Goal: Task Accomplishment & Management: Complete application form

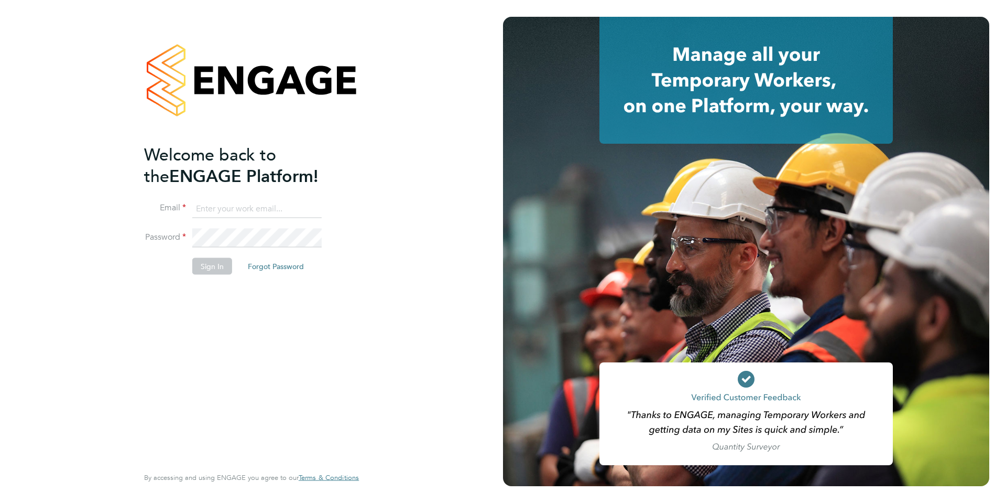
type input "lorna.hutchison-cassidy@uk.g4s.com"
click at [216, 267] on button "Sign In" at bounding box center [212, 265] width 40 height 17
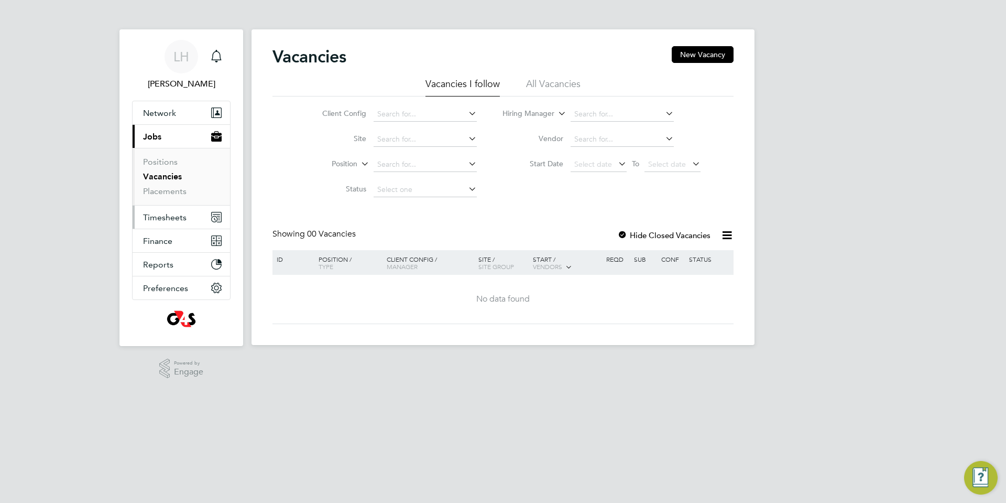
click at [169, 214] on span "Timesheets" at bounding box center [165, 217] width 44 height 10
click at [159, 213] on span "Timesheets" at bounding box center [165, 217] width 44 height 10
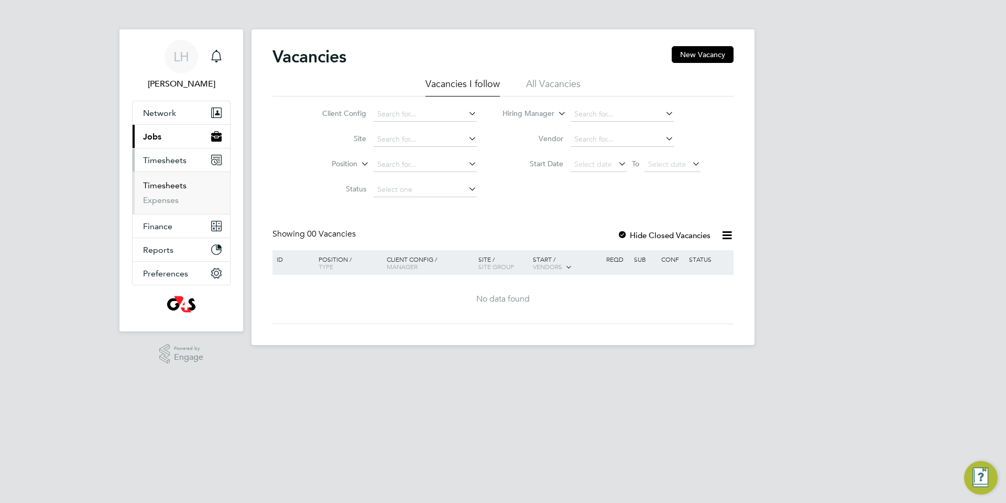
click at [173, 182] on link "Timesheets" at bounding box center [165, 185] width 44 height 10
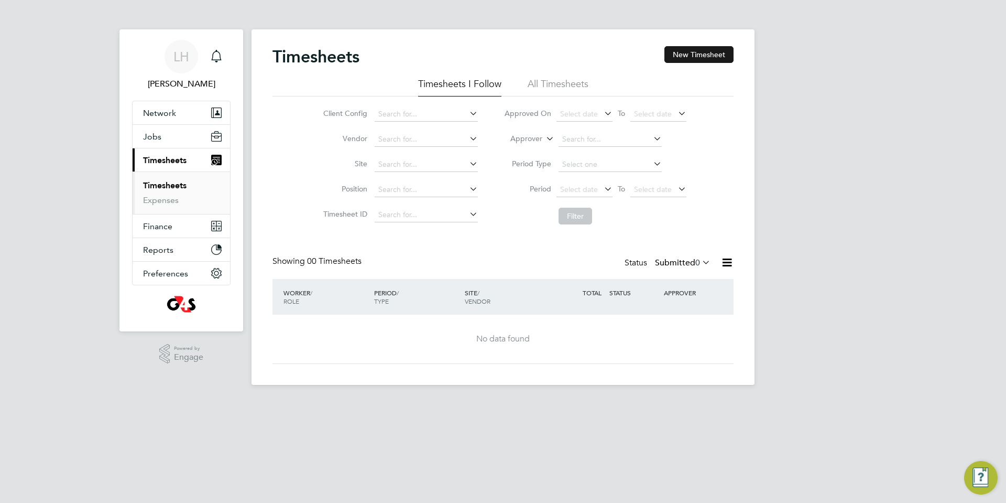
click at [702, 53] on button "New Timesheet" at bounding box center [699, 54] width 69 height 17
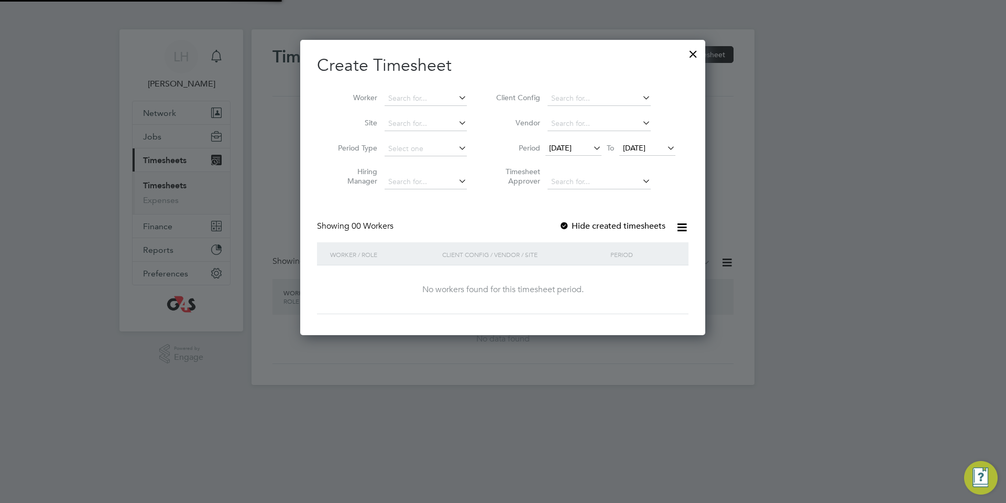
scroll to position [296, 406]
click at [591, 147] on icon at bounding box center [591, 147] width 0 height 15
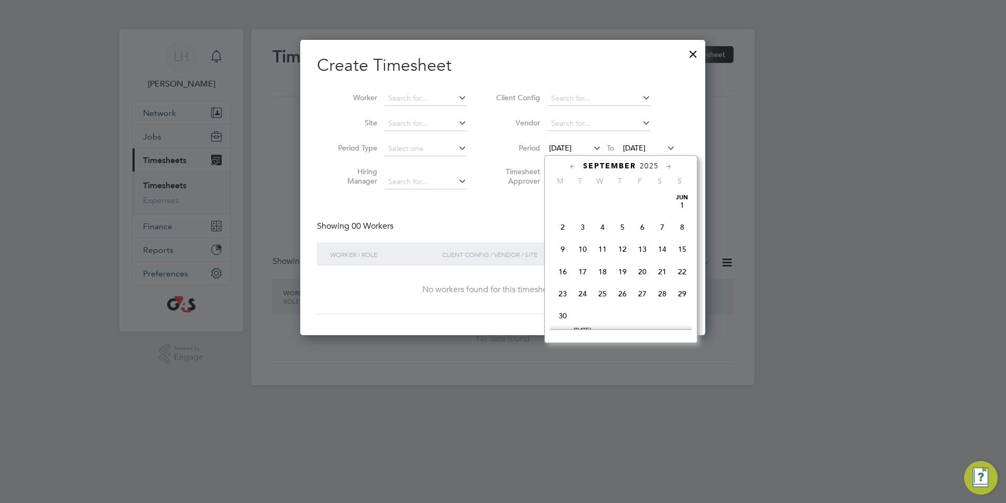
scroll to position [349, 0]
click at [563, 286] on span "22" at bounding box center [563, 276] width 20 height 20
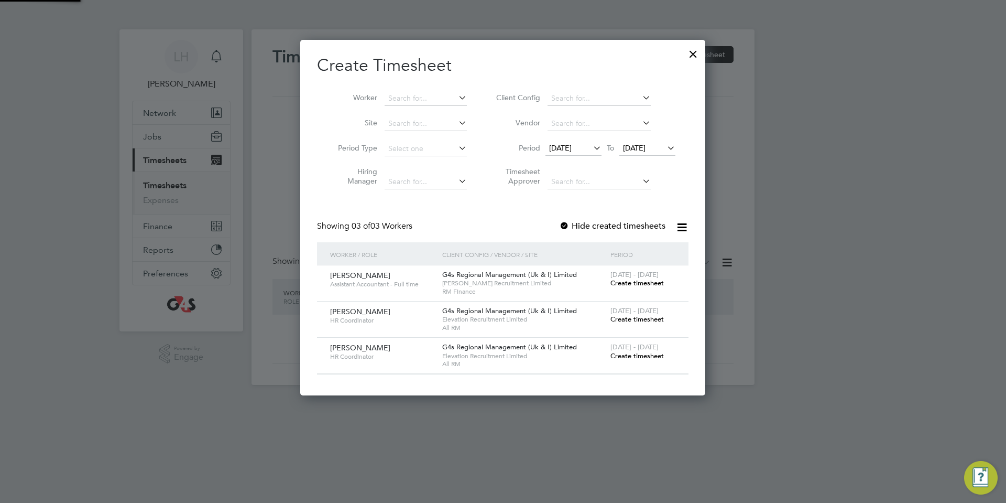
scroll to position [355, 406]
click at [665, 147] on icon at bounding box center [665, 147] width 0 height 15
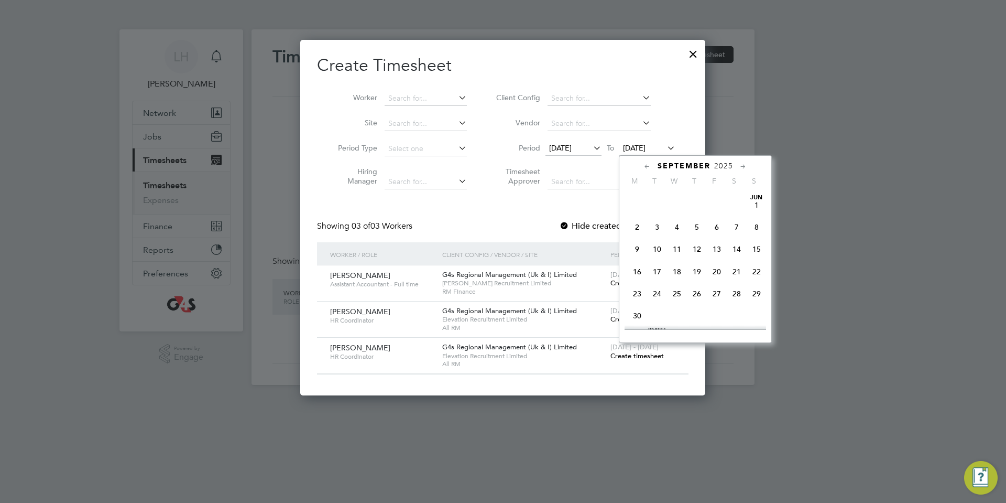
scroll to position [396, 0]
click at [759, 240] on span "28" at bounding box center [757, 230] width 20 height 20
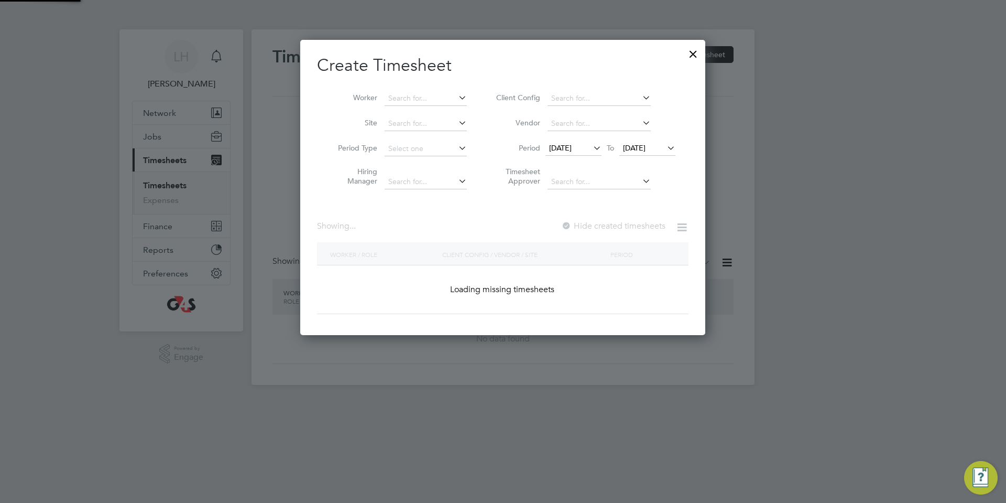
scroll to position [355, 406]
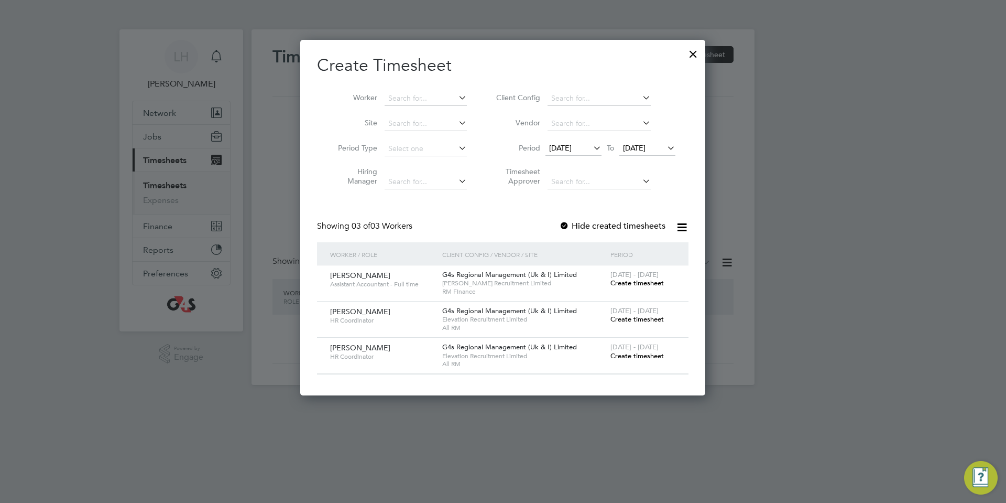
click at [634, 355] on span "Create timesheet" at bounding box center [637, 355] width 53 height 9
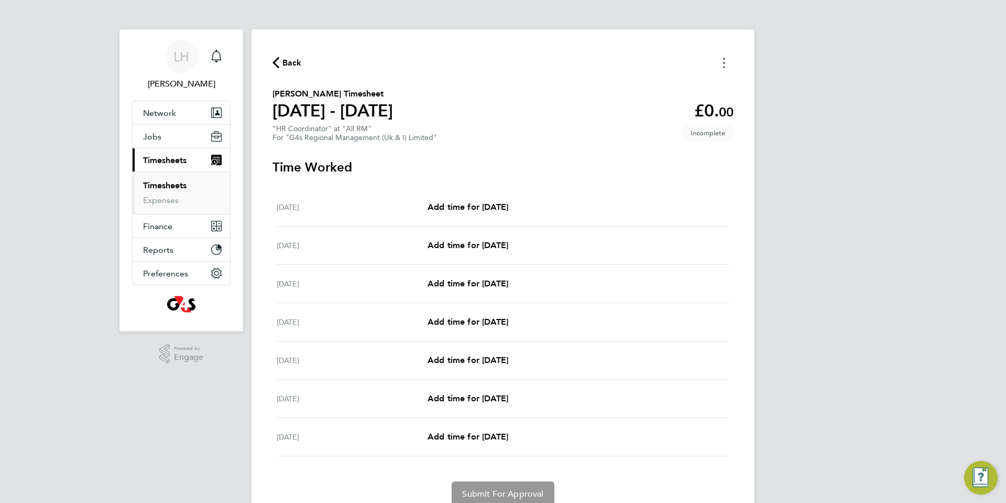
click at [728, 60] on button "Timesheets Menu" at bounding box center [724, 63] width 19 height 16
click at [667, 82] on button "Mark as absent" at bounding box center [671, 85] width 126 height 21
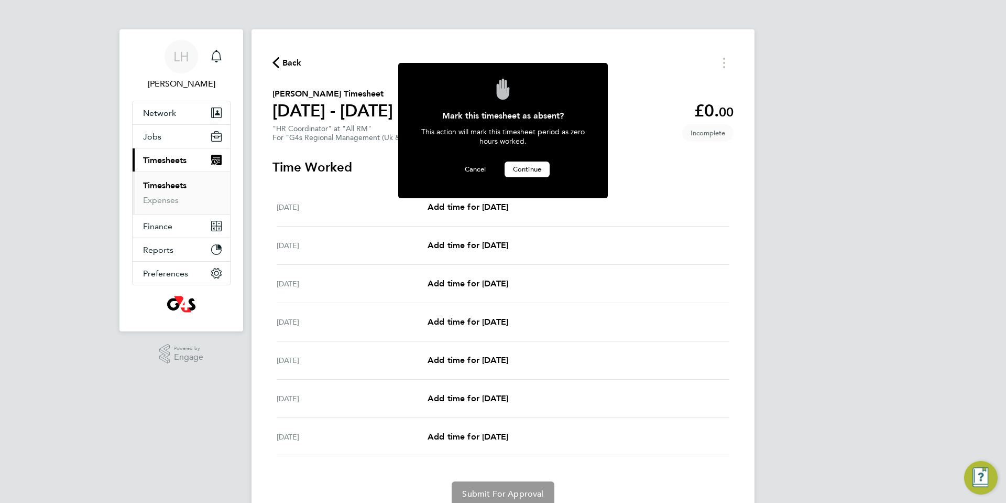
click at [524, 165] on span "Continue" at bounding box center [527, 169] width 28 height 9
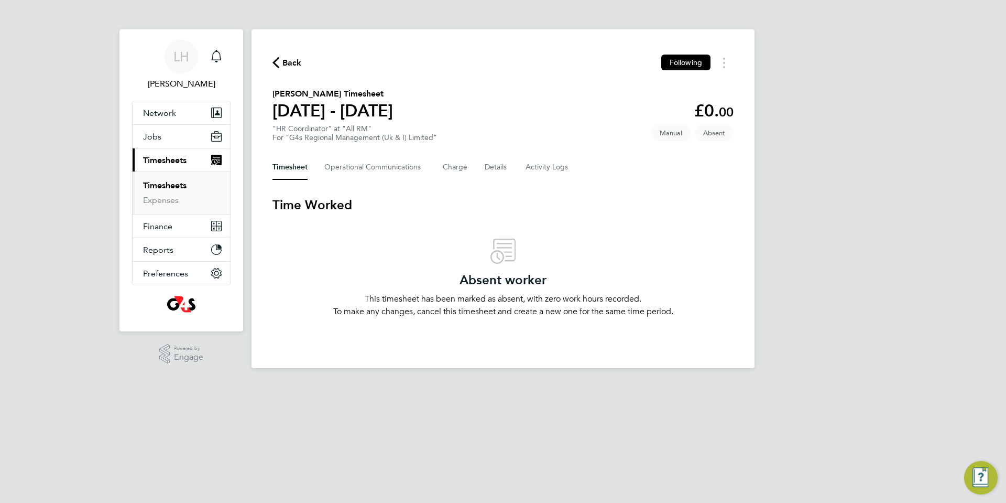
click at [613, 218] on section "Time Worked Absent worker This timesheet has been marked as absent, with zero w…" at bounding box center [503, 257] width 461 height 121
click at [177, 185] on link "Timesheets" at bounding box center [165, 185] width 44 height 10
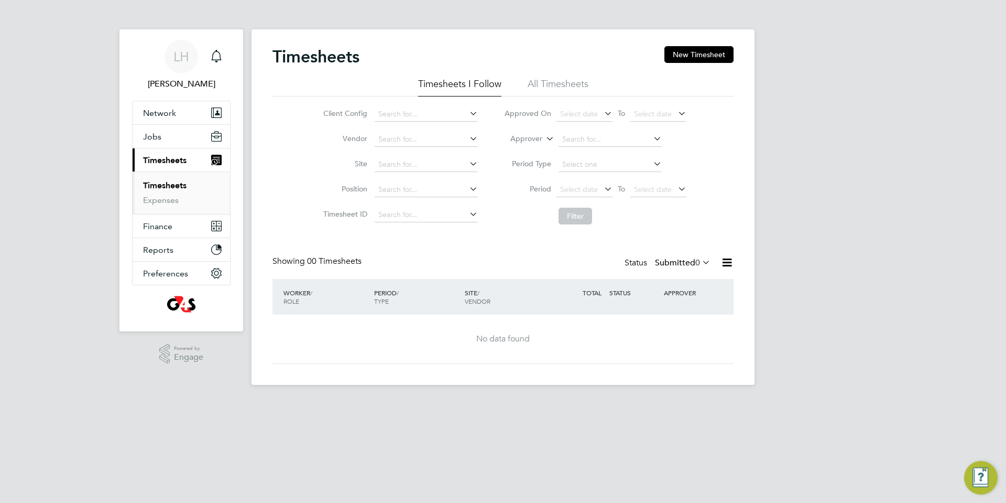
click at [602, 189] on icon at bounding box center [602, 188] width 0 height 15
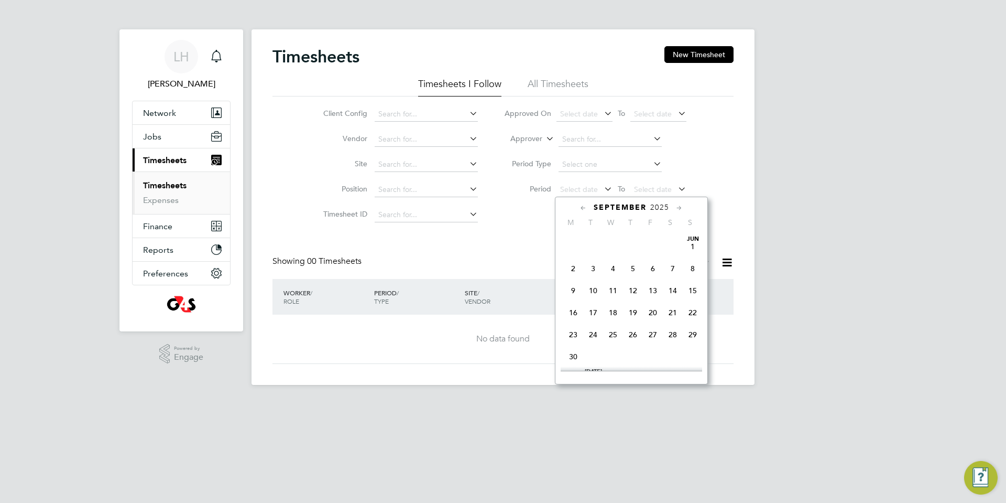
scroll to position [396, 0]
click at [578, 280] on span "22" at bounding box center [573, 271] width 20 height 20
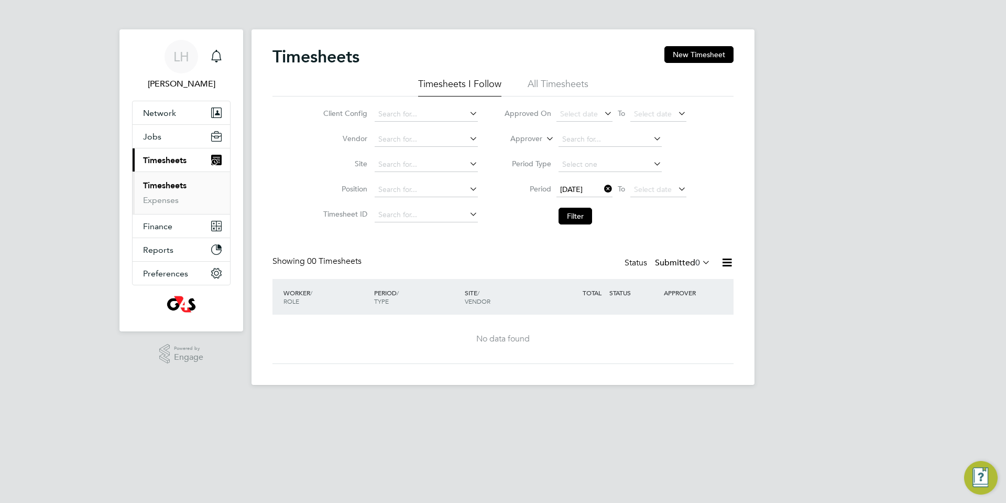
click at [676, 191] on icon at bounding box center [676, 188] width 0 height 15
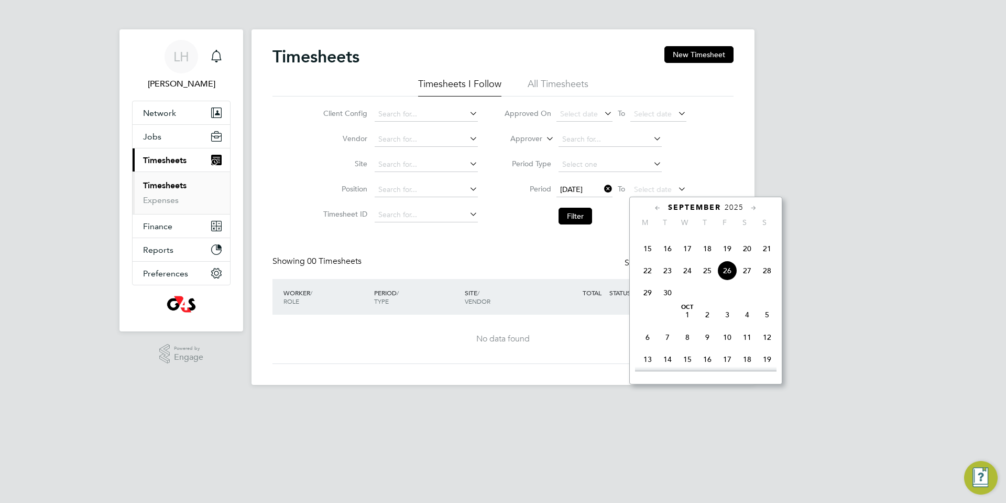
click at [767, 280] on span "28" at bounding box center [767, 271] width 20 height 20
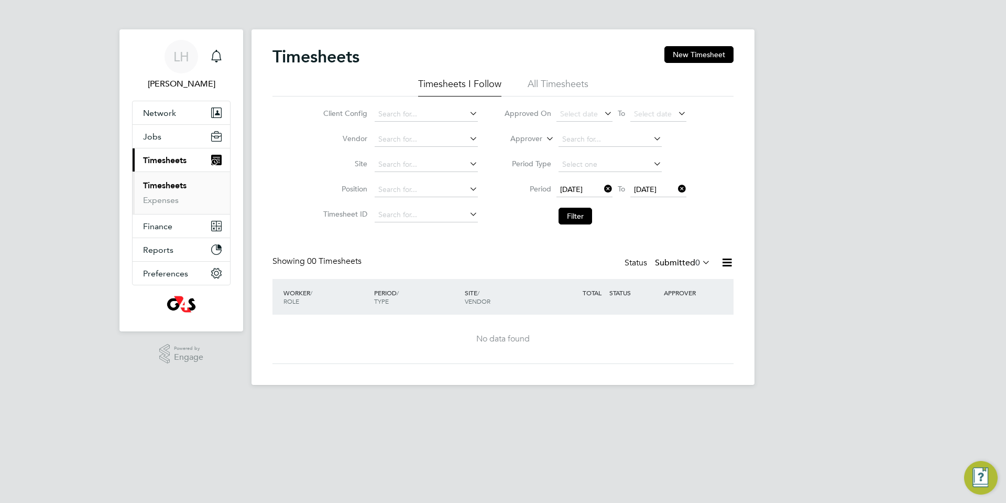
drag, startPoint x: 568, startPoint y: 215, endPoint x: 706, endPoint y: 233, distance: 139.5
click at [571, 216] on button "Filter" at bounding box center [576, 216] width 34 height 17
click at [706, 55] on button "New Timesheet" at bounding box center [699, 54] width 69 height 17
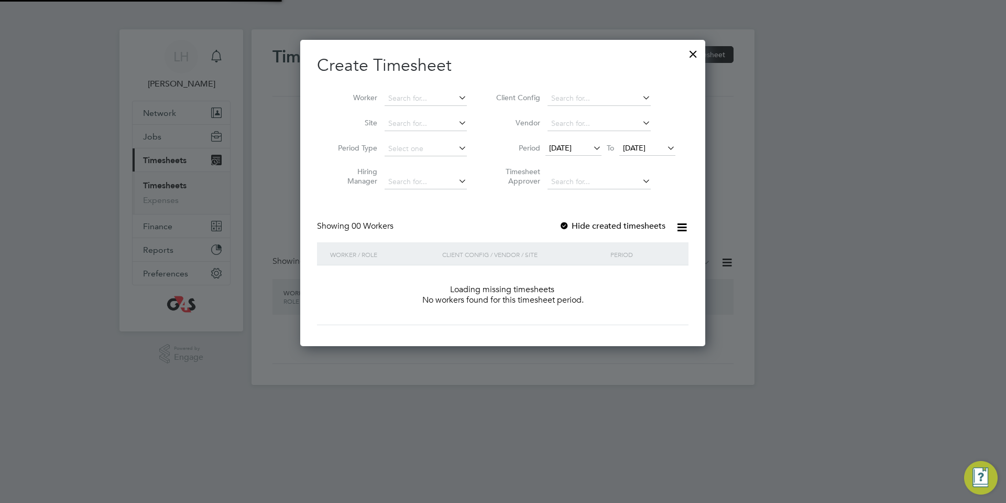
scroll to position [296, 406]
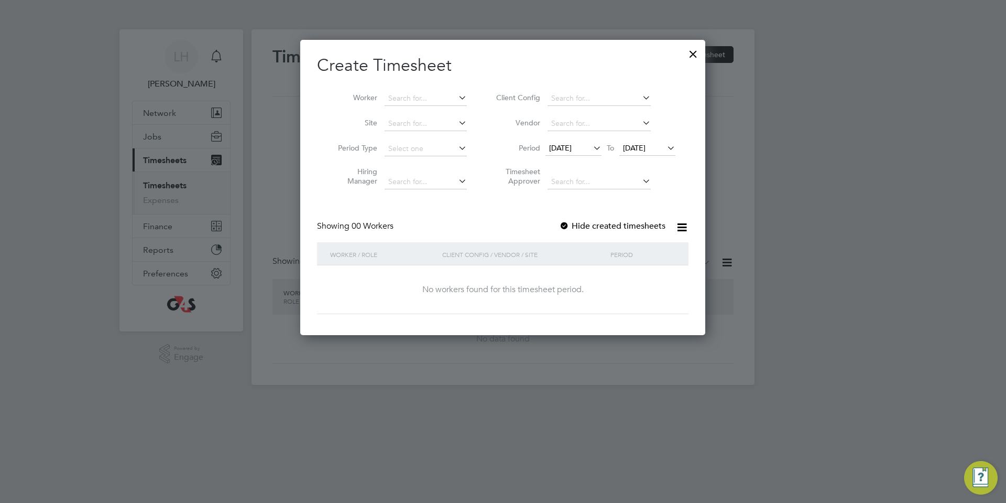
click at [572, 147] on span "[DATE]" at bounding box center [560, 147] width 23 height 9
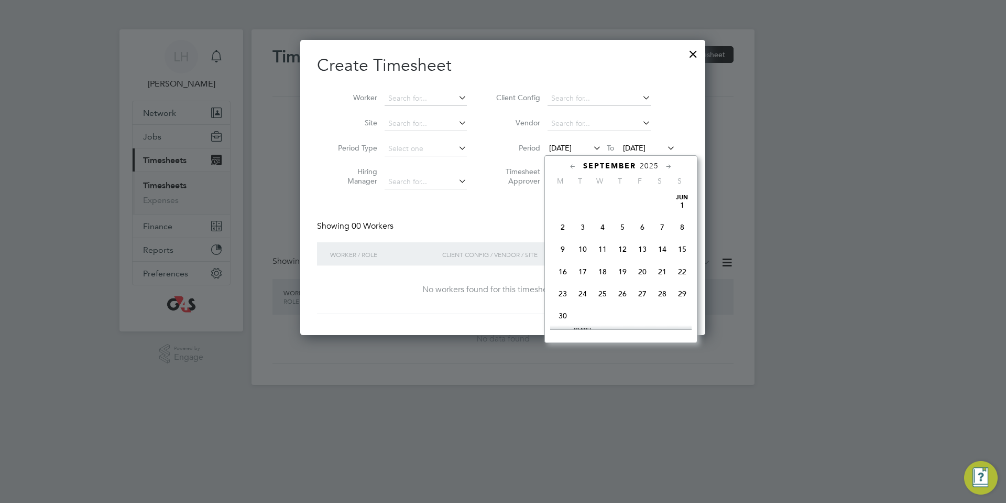
scroll to position [349, 0]
click at [563, 286] on span "22" at bounding box center [563, 276] width 20 height 20
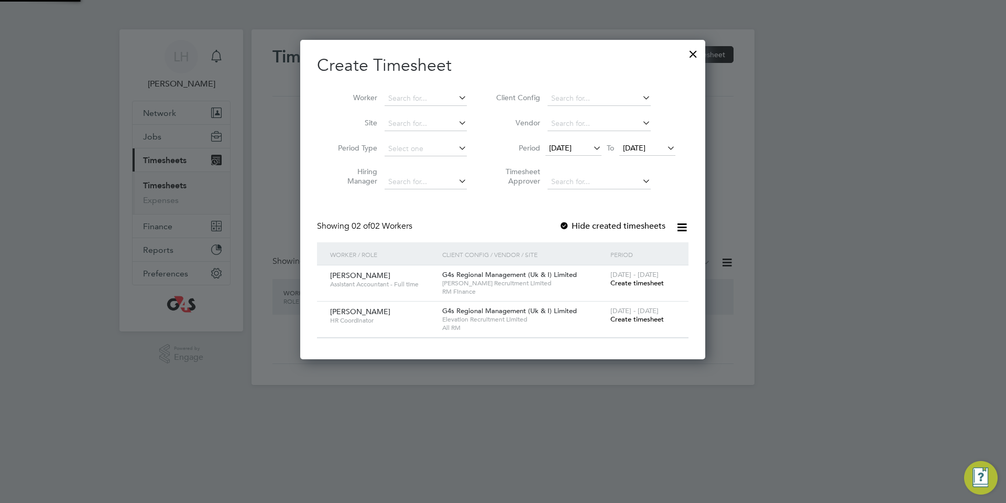
scroll to position [319, 406]
click at [646, 146] on span "[DATE]" at bounding box center [634, 147] width 23 height 9
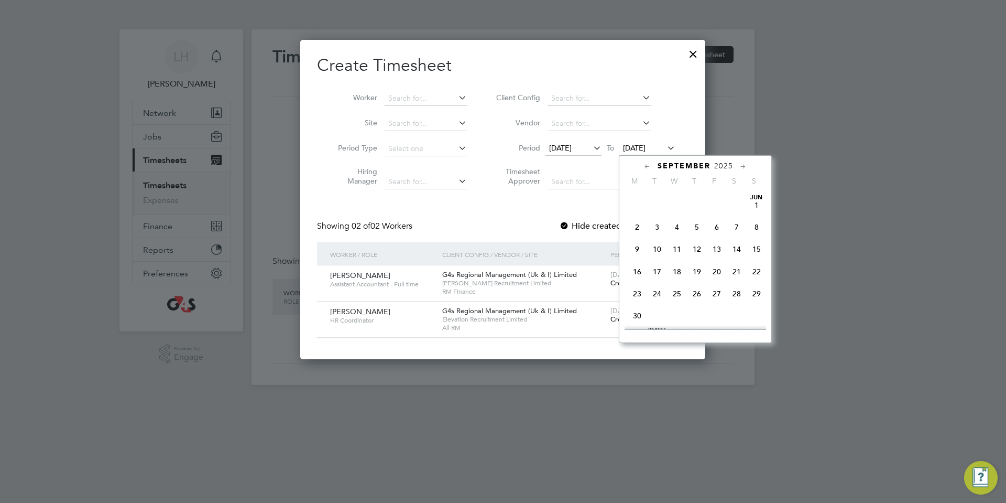
scroll to position [396, 0]
click at [759, 240] on span "28" at bounding box center [757, 230] width 20 height 20
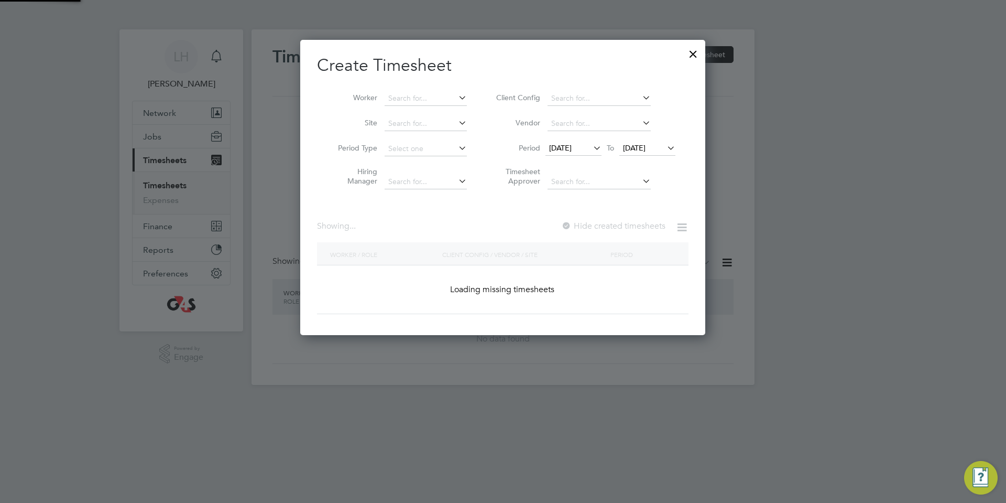
scroll to position [319, 406]
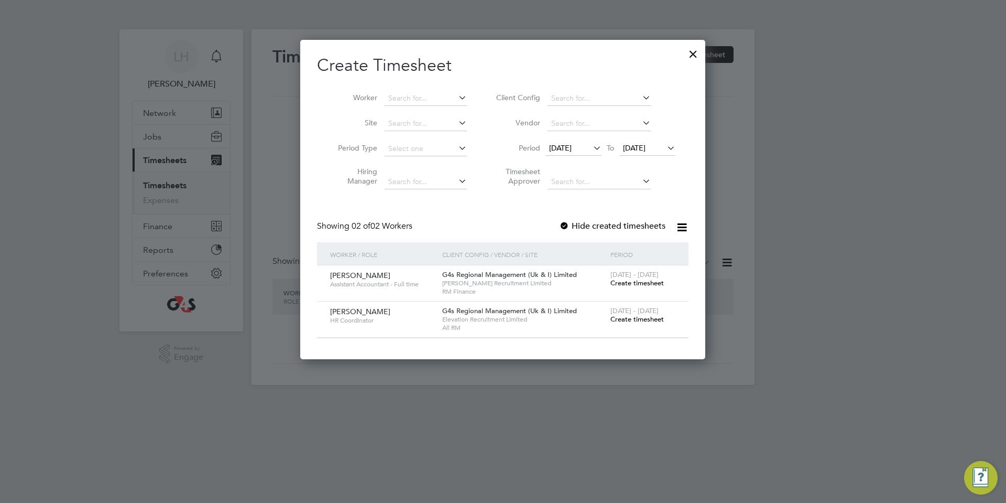
click at [650, 320] on span "Create timesheet" at bounding box center [637, 318] width 53 height 9
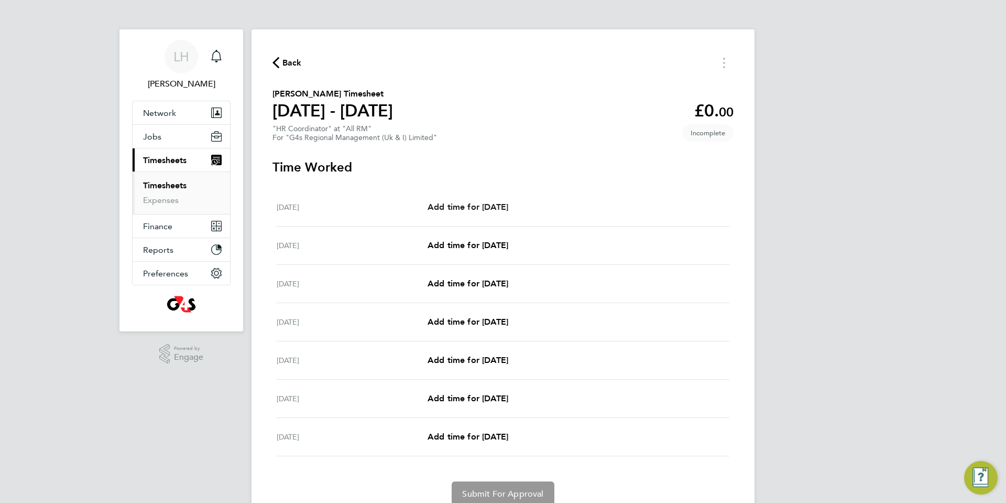
drag, startPoint x: 475, startPoint y: 205, endPoint x: 654, endPoint y: 236, distance: 180.9
click at [476, 204] on span "Add time for [DATE]" at bounding box center [468, 207] width 81 height 10
select select "30"
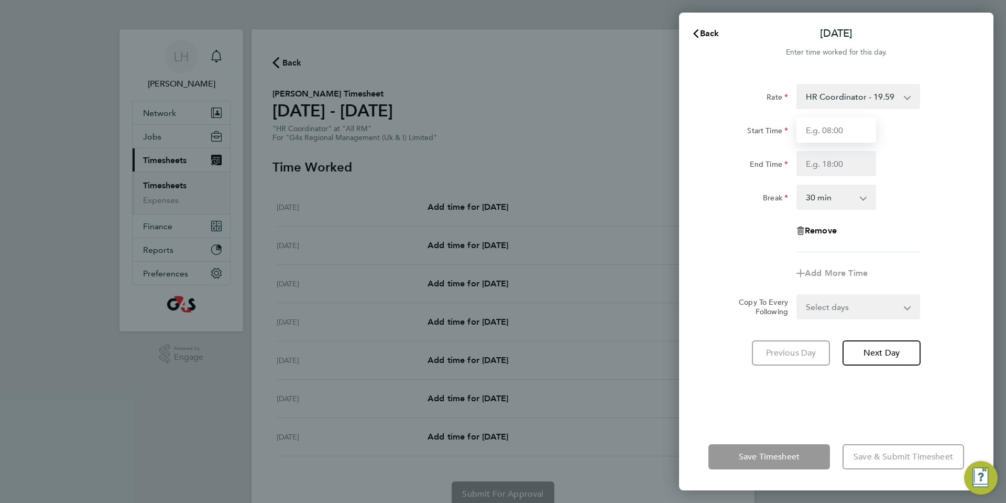
click at [828, 128] on input "Start Time" at bounding box center [837, 129] width 80 height 25
click at [835, 166] on input "End Time" at bounding box center [837, 163] width 80 height 25
type input "08:30"
type input "17:00"
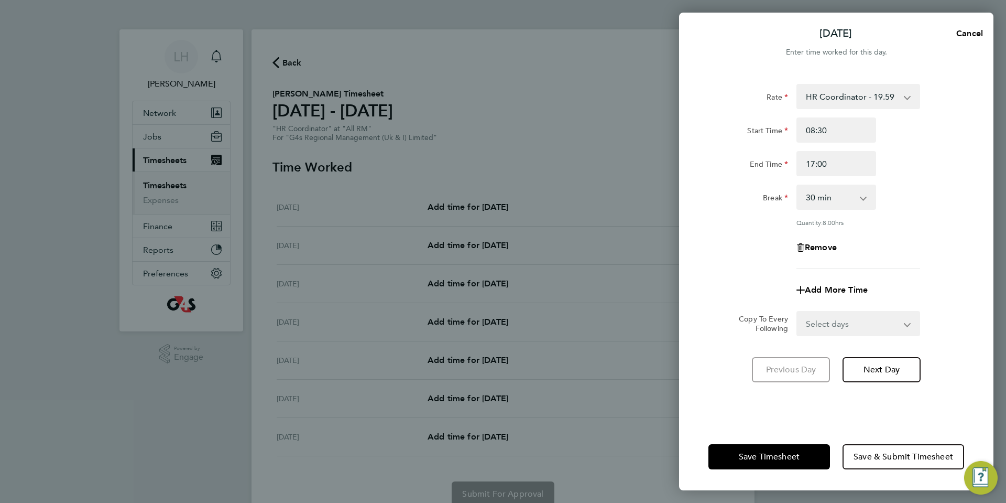
click at [927, 142] on div "Start Time 08:30" at bounding box center [836, 129] width 264 height 25
click at [906, 320] on select "Select days Day Weekday (Mon-Fri) Weekend (Sat-Sun) [DATE] [DATE] [DATE] [DATE]…" at bounding box center [853, 323] width 110 height 23
select select "WEEKDAY"
click at [798, 312] on select "Select days Day Weekday (Mon-Fri) Weekend (Sat-Sun) [DATE] [DATE] [DATE] [DATE]…" at bounding box center [853, 323] width 110 height 23
select select "[DATE]"
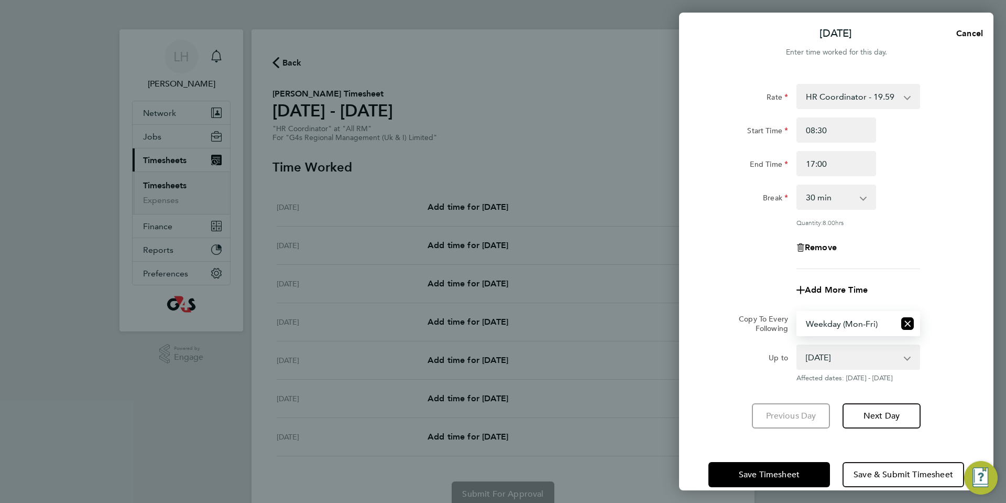
click at [952, 270] on app-timesheet-line-form-group "Rate HR Coordinator - 19.59 Start Time 08:30 End Time 17:00 Break 0 min 15 min …" at bounding box center [837, 193] width 256 height 219
click at [951, 351] on div "Up to [DATE] [DATE] [DATE] [DATE] [DATE] [DATE] Affected dates: [DATE] - [DATE]" at bounding box center [836, 363] width 264 height 38
click at [920, 201] on div "Break 0 min 15 min 30 min 45 min 60 min 75 min 90 min" at bounding box center [836, 197] width 264 height 25
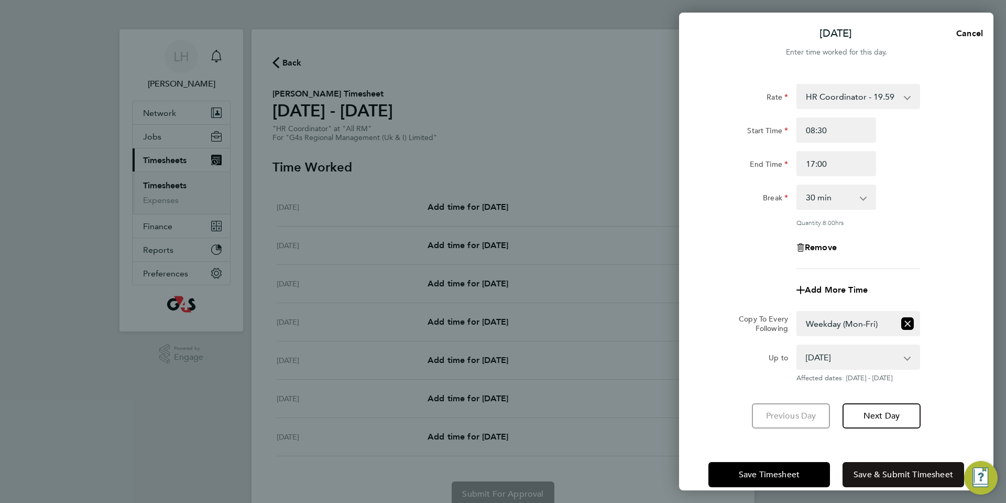
click at [904, 470] on span "Save & Submit Timesheet" at bounding box center [904, 474] width 100 height 10
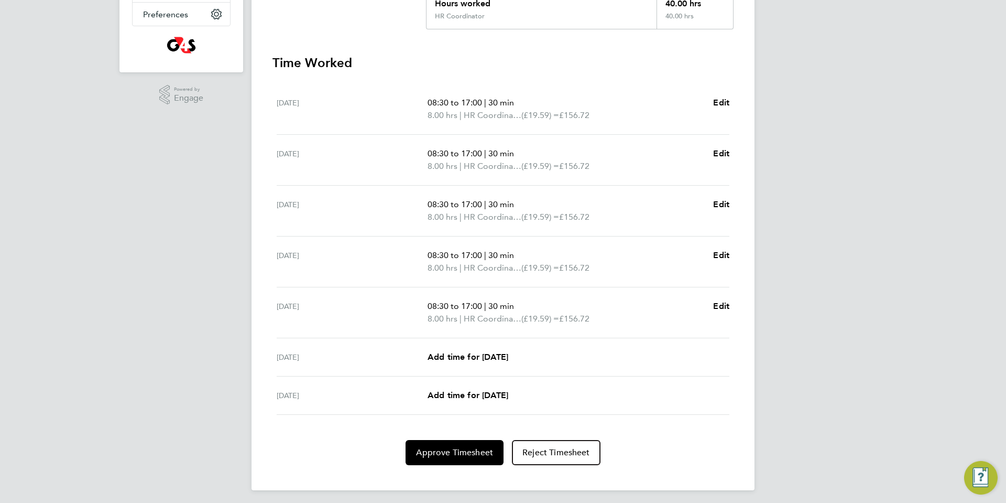
scroll to position [263, 0]
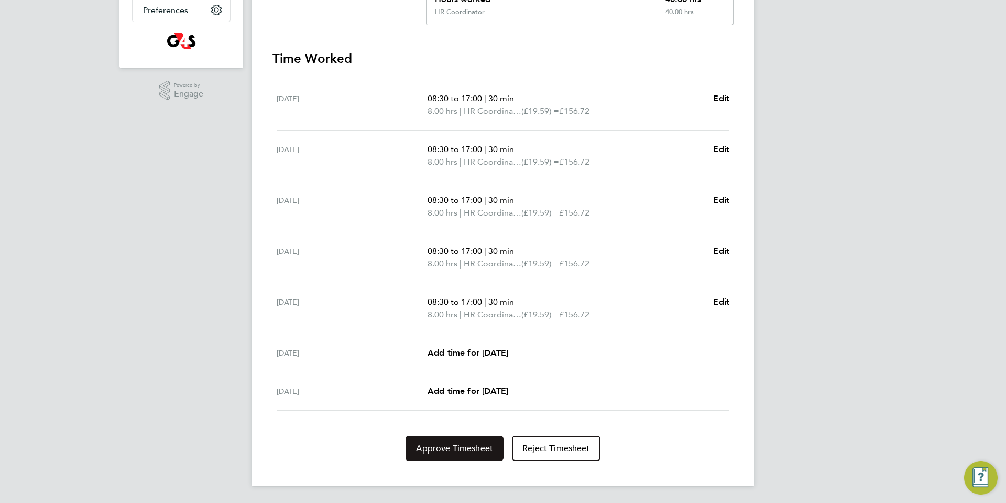
click at [454, 448] on span "Approve Timesheet" at bounding box center [454, 448] width 77 height 10
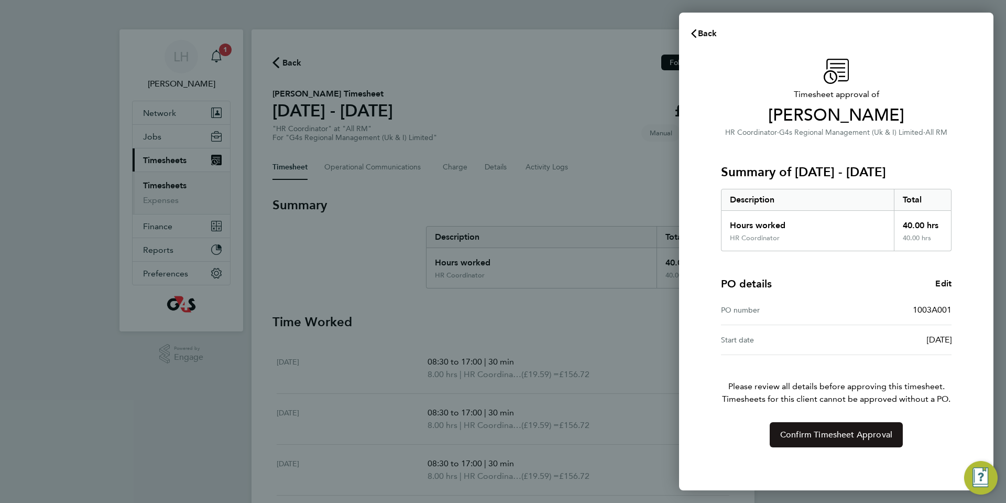
click at [841, 436] on span "Confirm Timesheet Approval" at bounding box center [836, 434] width 112 height 10
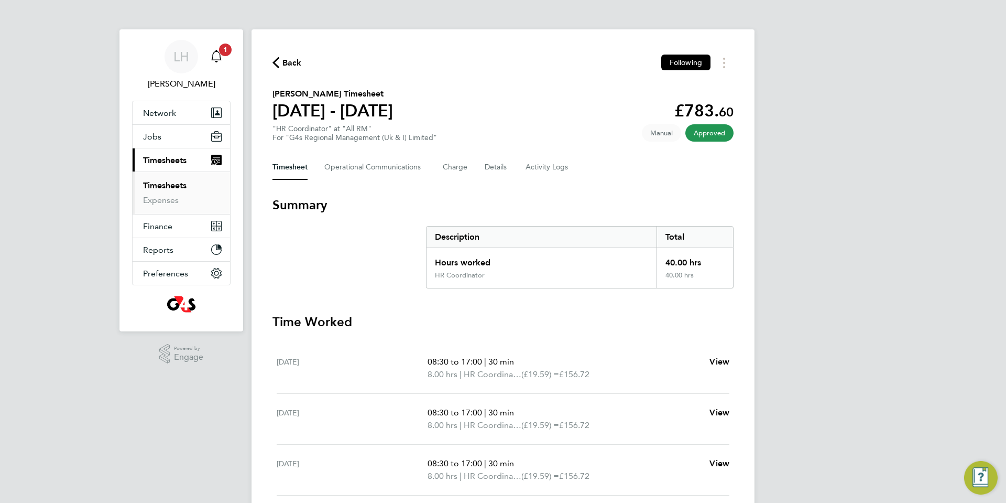
click at [216, 58] on icon "Main navigation" at bounding box center [216, 56] width 13 height 13
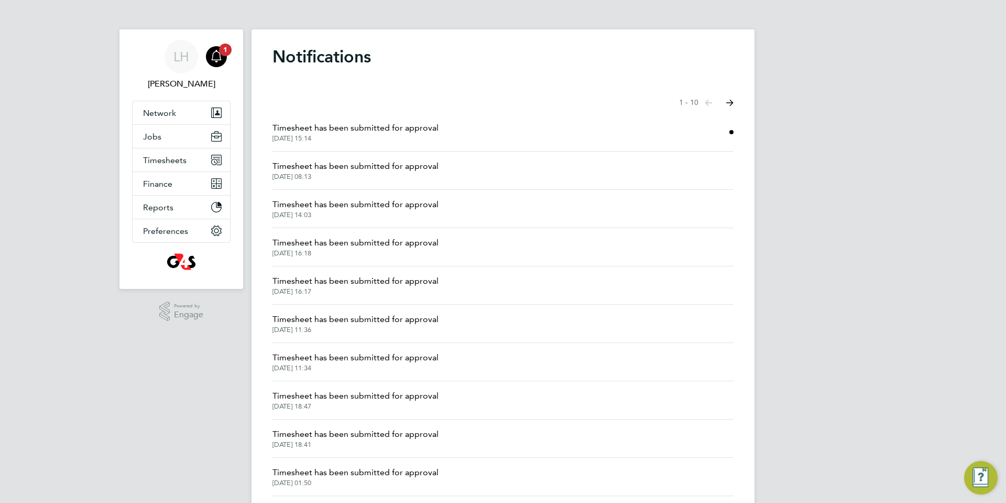
click at [907, 212] on div "LH [PERSON_NAME] Notifications 1 Applications: Network Sites Workers Jobs Posit…" at bounding box center [503, 267] width 1006 height 534
click at [632, 134] on li "Timesheet has been submitted for approval [DATE] 15:14" at bounding box center [503, 132] width 461 height 38
click at [355, 127] on span "Timesheet has been submitted for approval" at bounding box center [356, 128] width 166 height 13
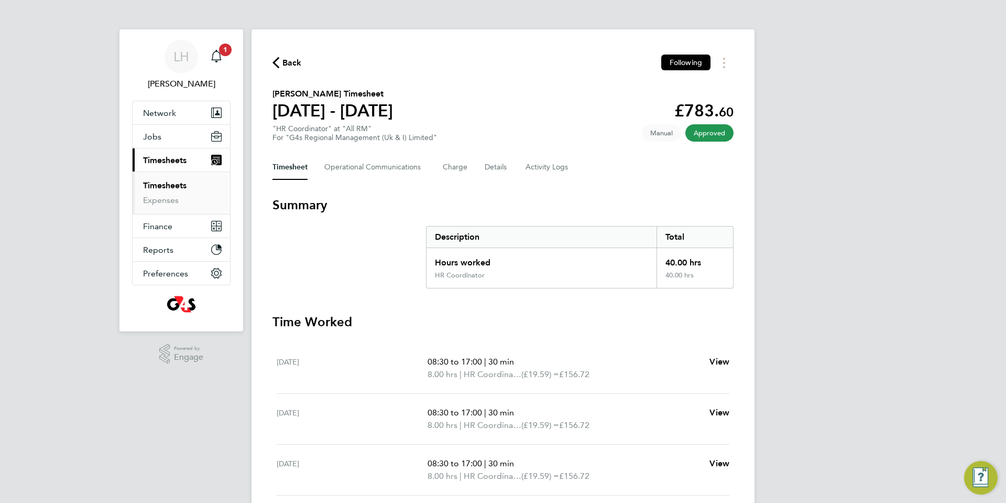
click at [279, 58] on span "Back" at bounding box center [287, 62] width 29 height 10
